Goal: Navigation & Orientation: Find specific page/section

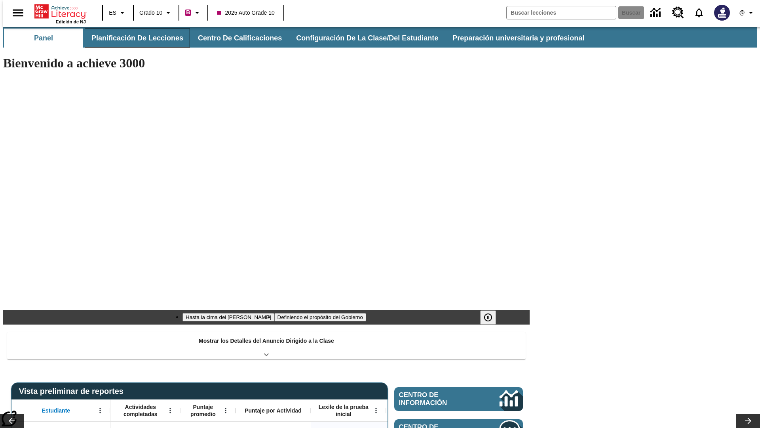
click at [133, 38] on button "Planificación de lecciones" at bounding box center [137, 38] width 105 height 19
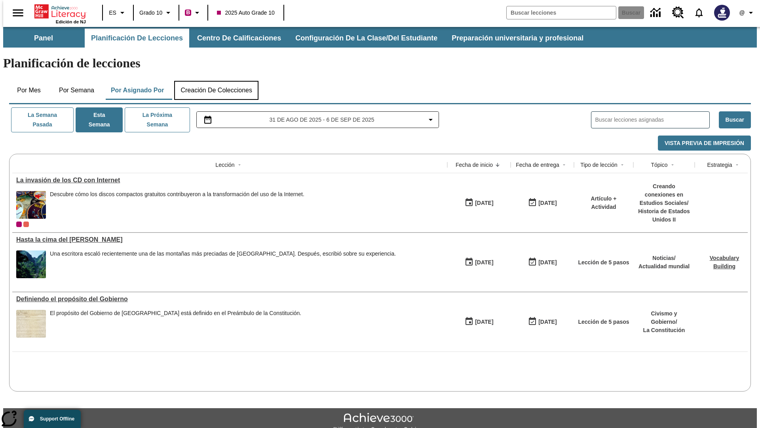
click at [216, 81] on button "Creación de colecciones" at bounding box center [216, 90] width 84 height 19
